Goal: Obtain resource: Obtain resource

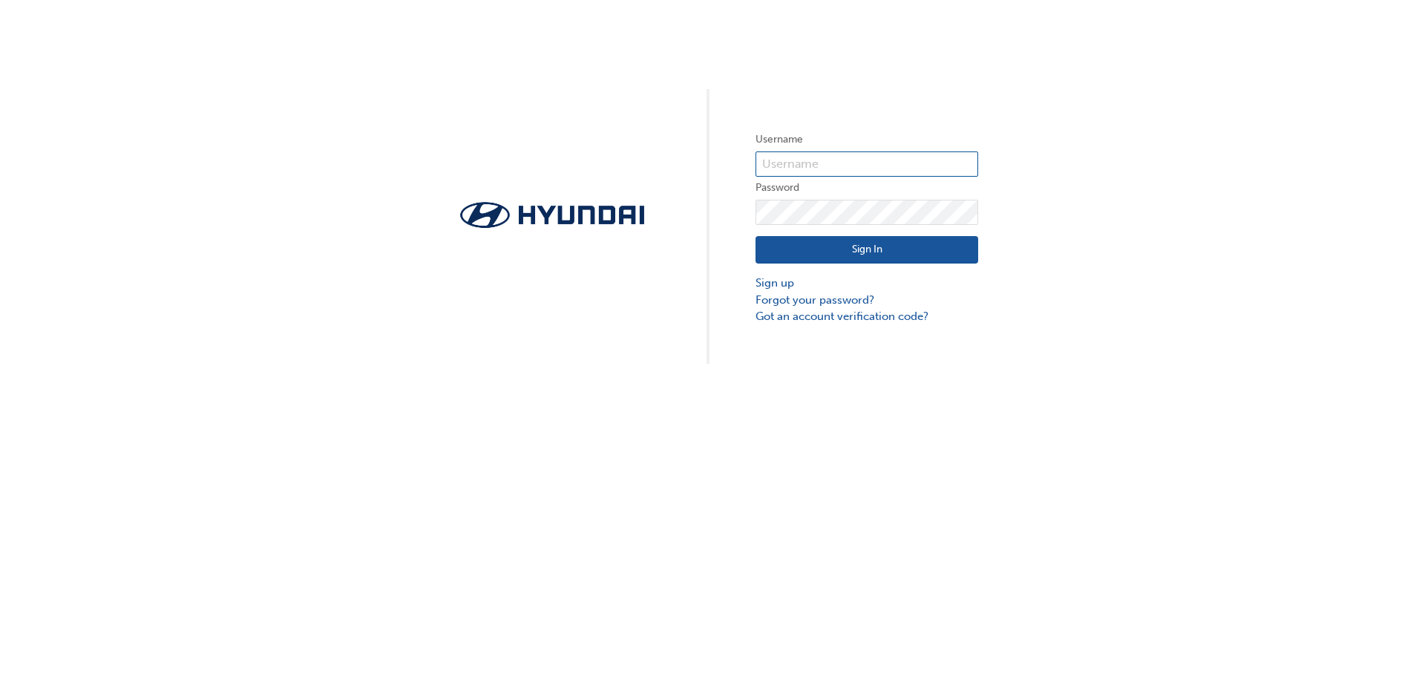
type input "36490"
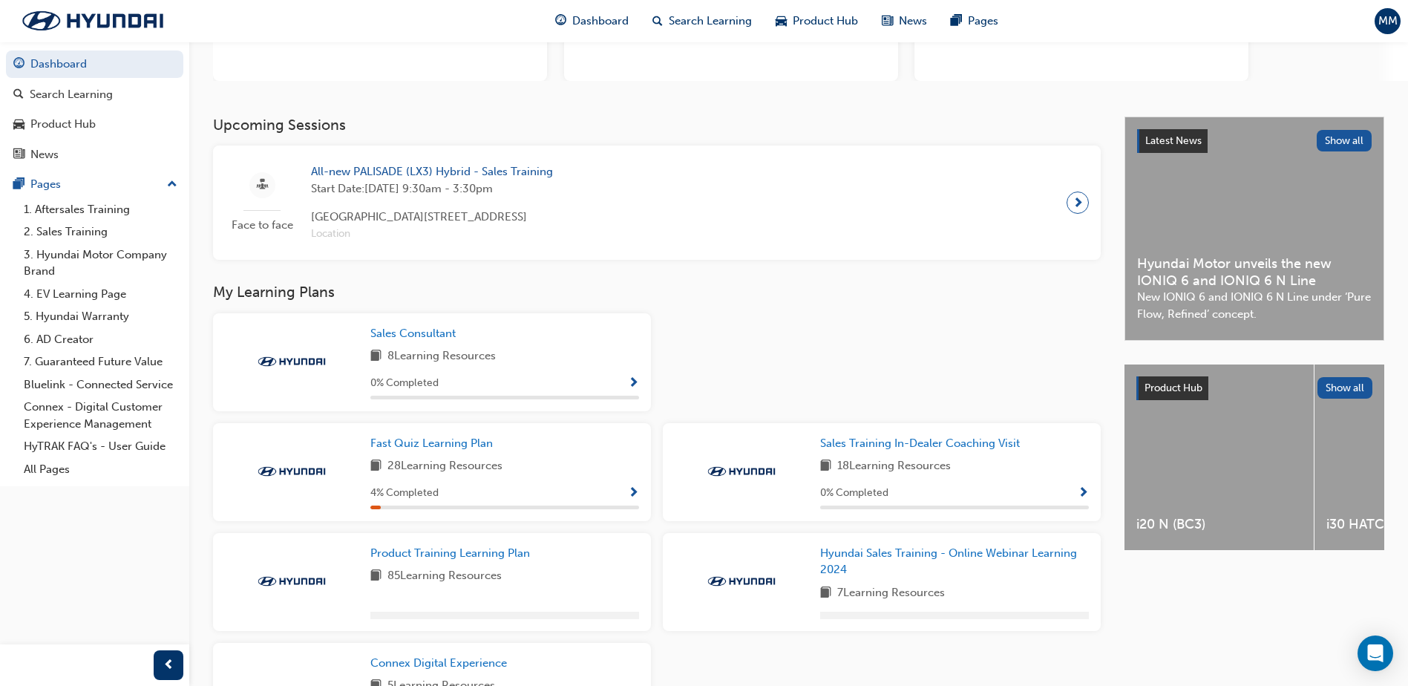
scroll to position [212, 0]
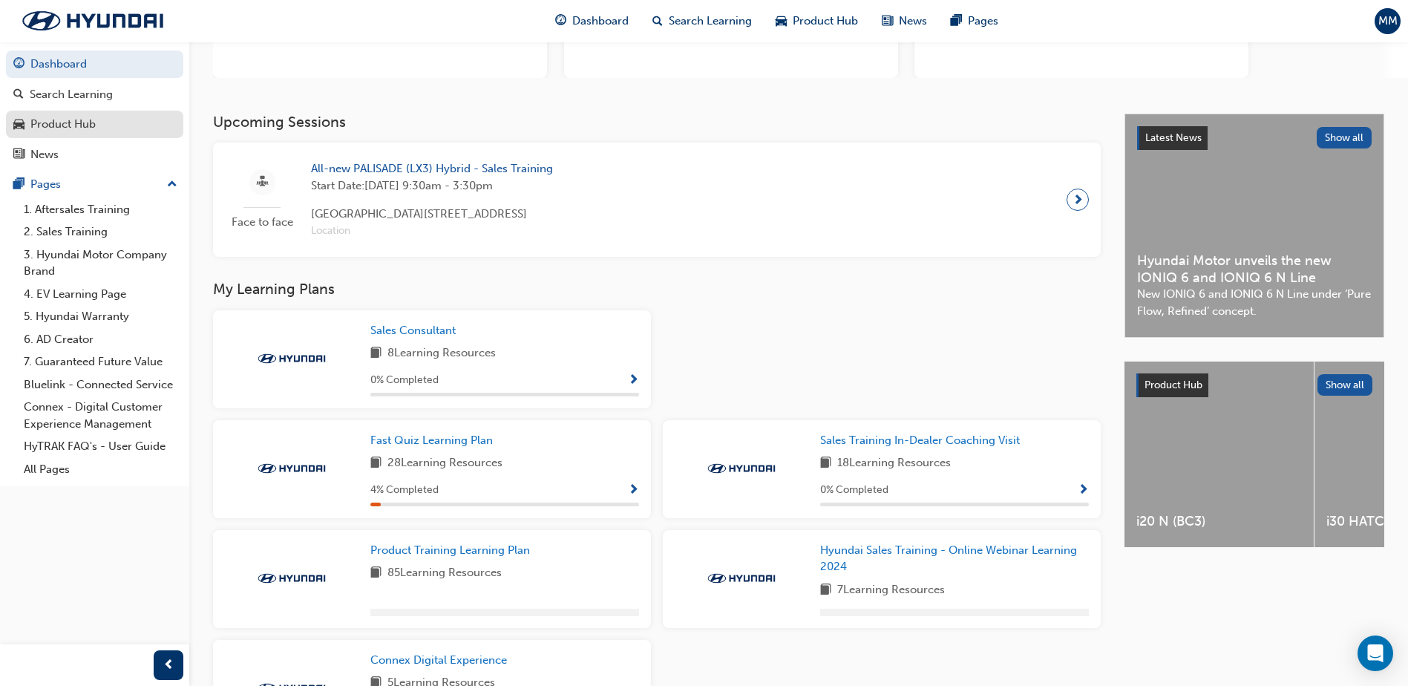
click at [130, 129] on div "Product Hub" at bounding box center [94, 124] width 163 height 19
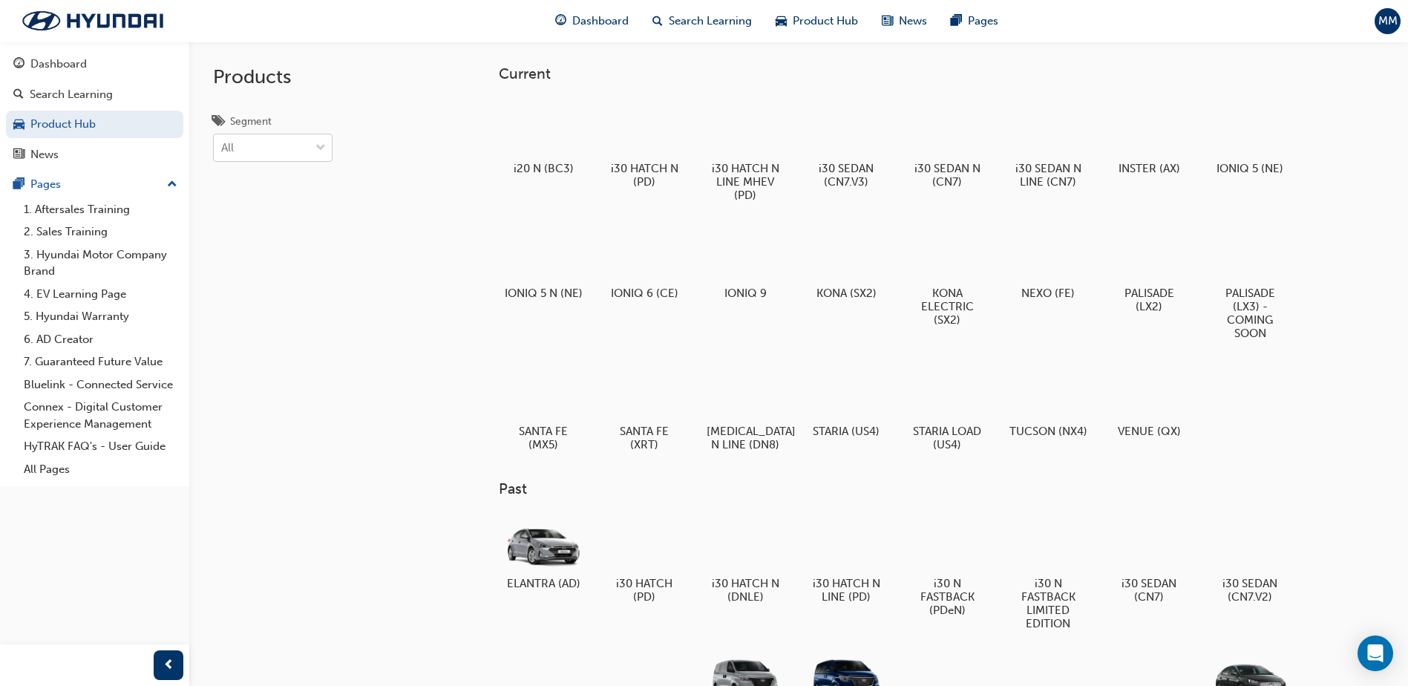
click at [288, 151] on div "All" at bounding box center [262, 148] width 96 height 26
click at [223, 151] on input "Segment All" at bounding box center [221, 147] width 1 height 13
click at [420, 283] on div "Products Segment All" at bounding box center [310, 385] width 243 height 686
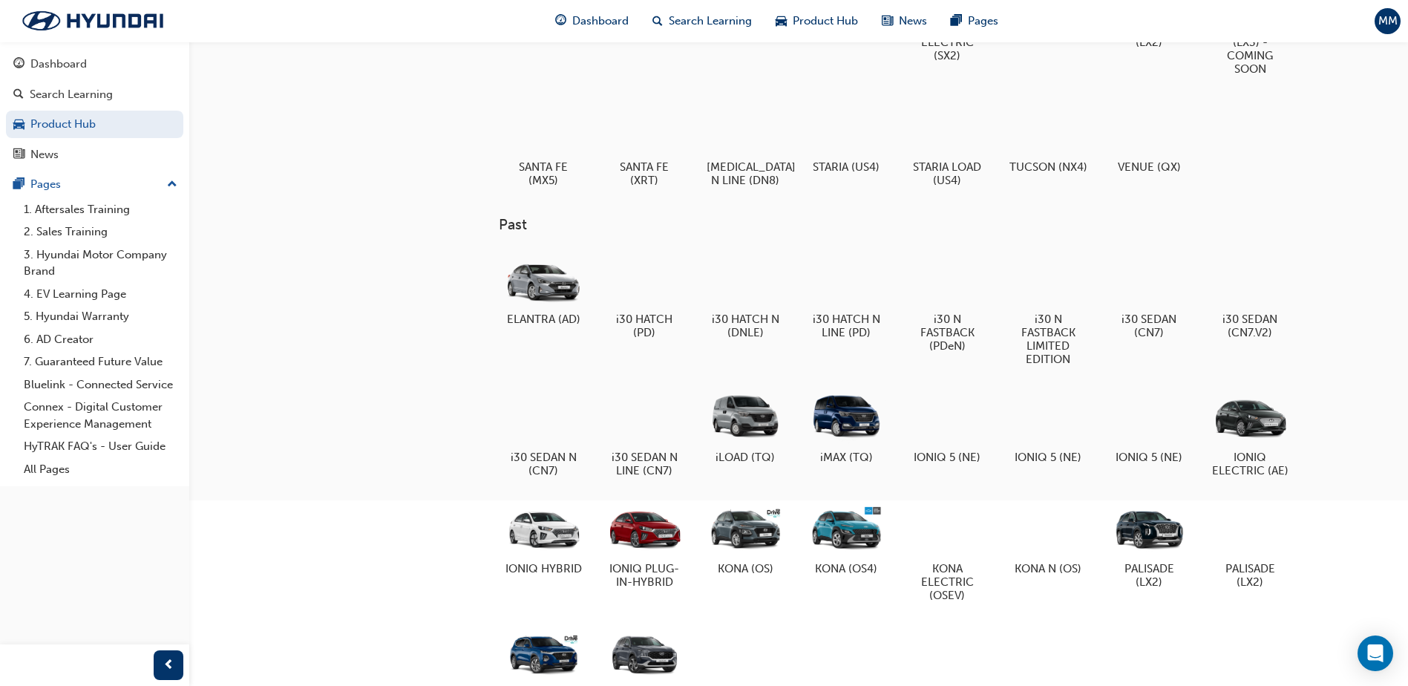
scroll to position [269, 0]
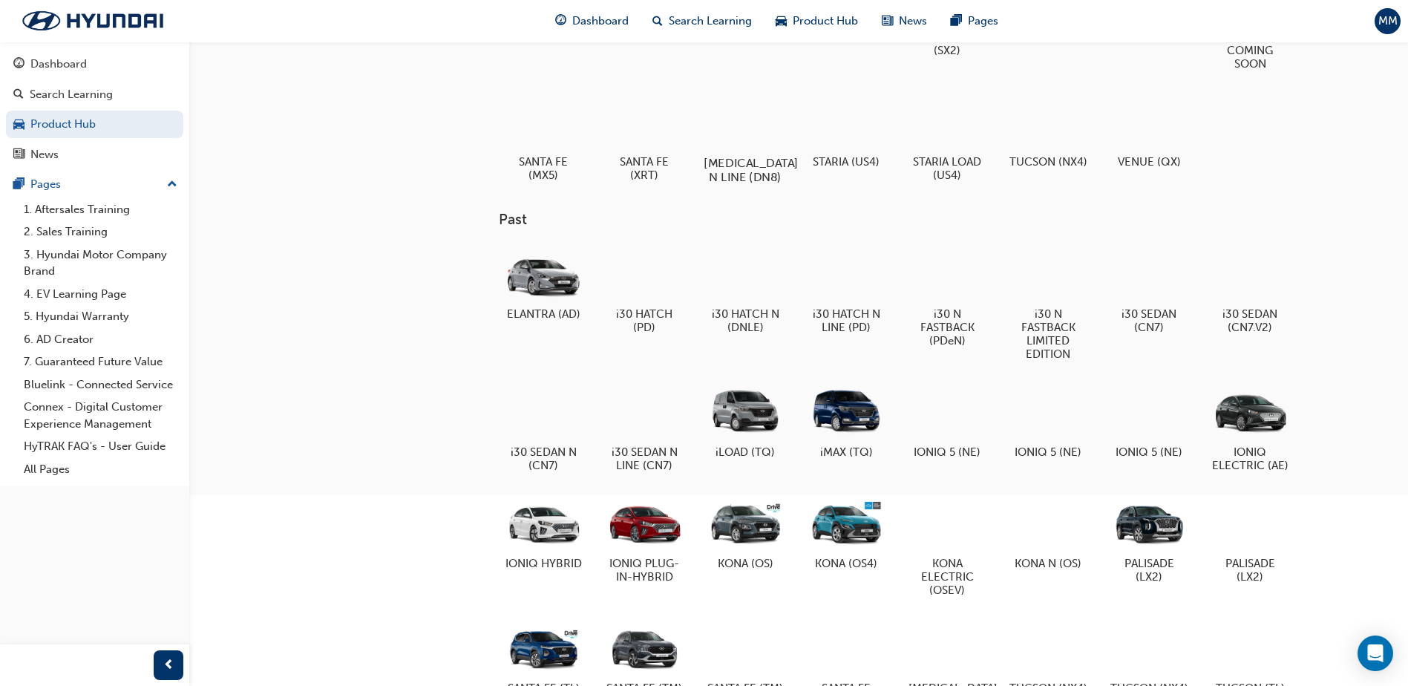
click at [763, 117] on div at bounding box center [745, 120] width 82 height 59
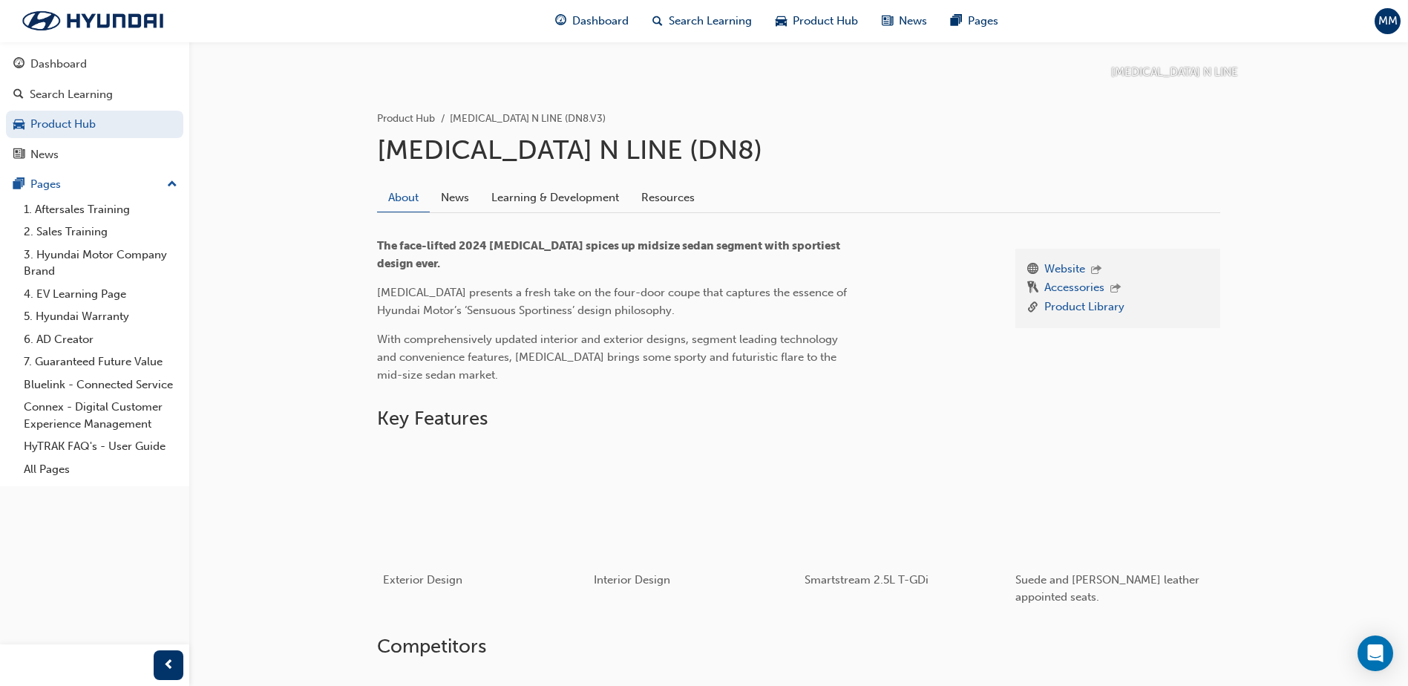
scroll to position [253, 0]
click at [661, 194] on link "Resources" at bounding box center [668, 197] width 76 height 28
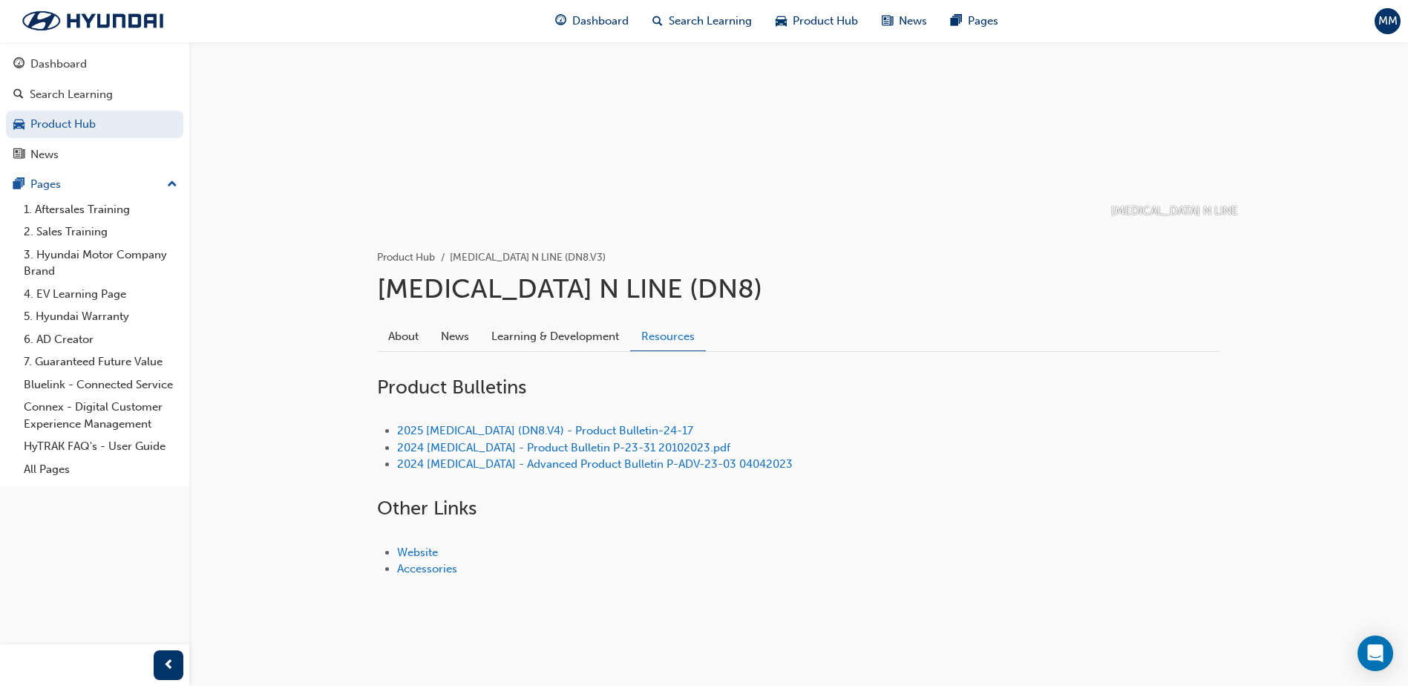
scroll to position [114, 0]
click at [607, 433] on link "2025 [MEDICAL_DATA] (DN8.V4) - Product Bulletin-24-17" at bounding box center [545, 430] width 296 height 13
